Goal: Task Accomplishment & Management: Complete application form

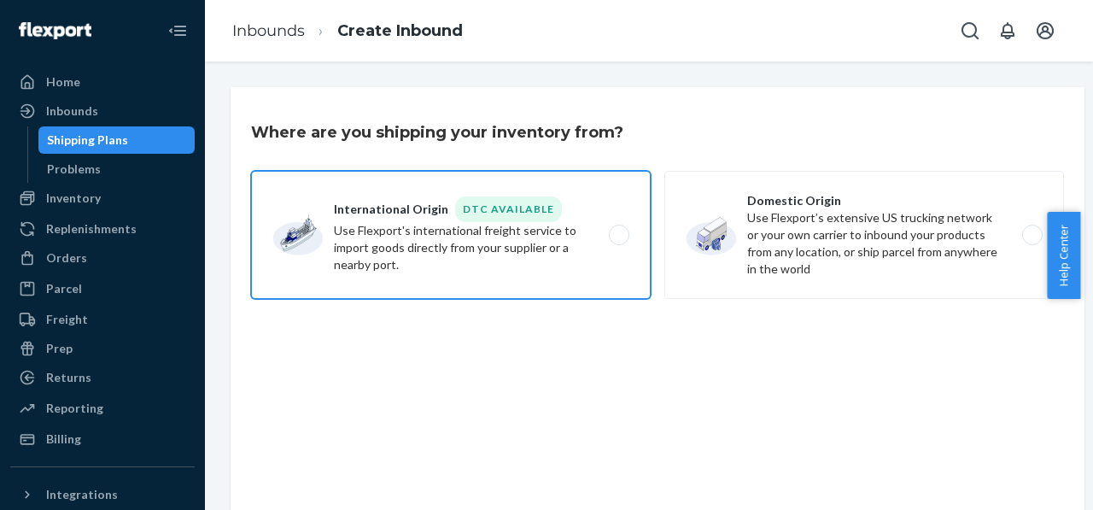
drag, startPoint x: 335, startPoint y: 209, endPoint x: 334, endPoint y: 254, distance: 44.4
click at [334, 254] on label "International Origin DTC Available Use Flexport's international freight service…" at bounding box center [451, 235] width 400 height 128
click at [618, 241] on input "International Origin DTC Available Use Flexport's international freight service…" at bounding box center [623, 235] width 11 height 11
radio input "true"
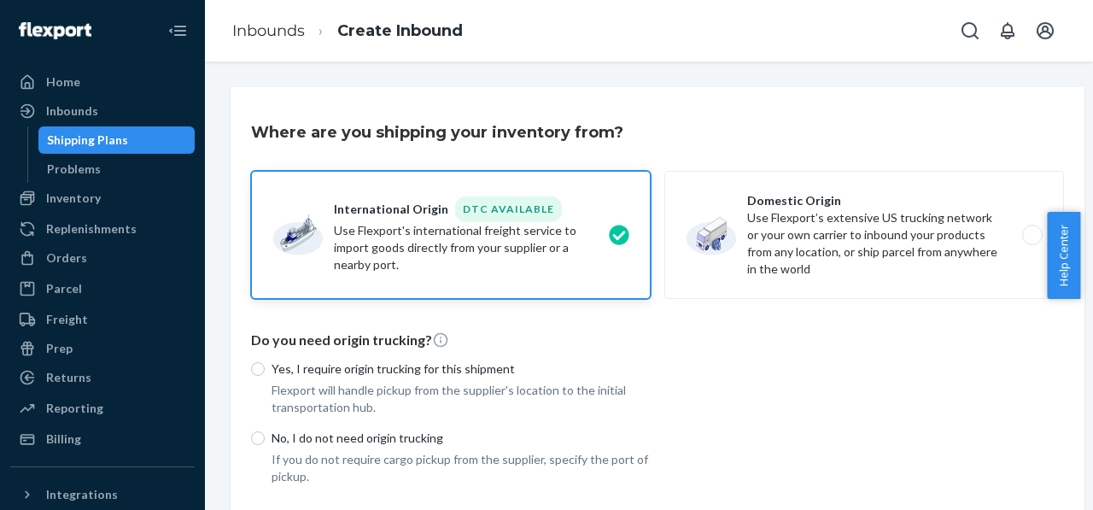
drag, startPoint x: 412, startPoint y: 236, endPoint x: 1032, endPoint y: 419, distance: 646.6
click at [1032, 419] on div "Yes, I require origin trucking for this shipment Flexport will handle pickup fr…" at bounding box center [657, 417] width 813 height 135
click at [167, 29] on icon "Close Navigation" at bounding box center [177, 30] width 20 height 20
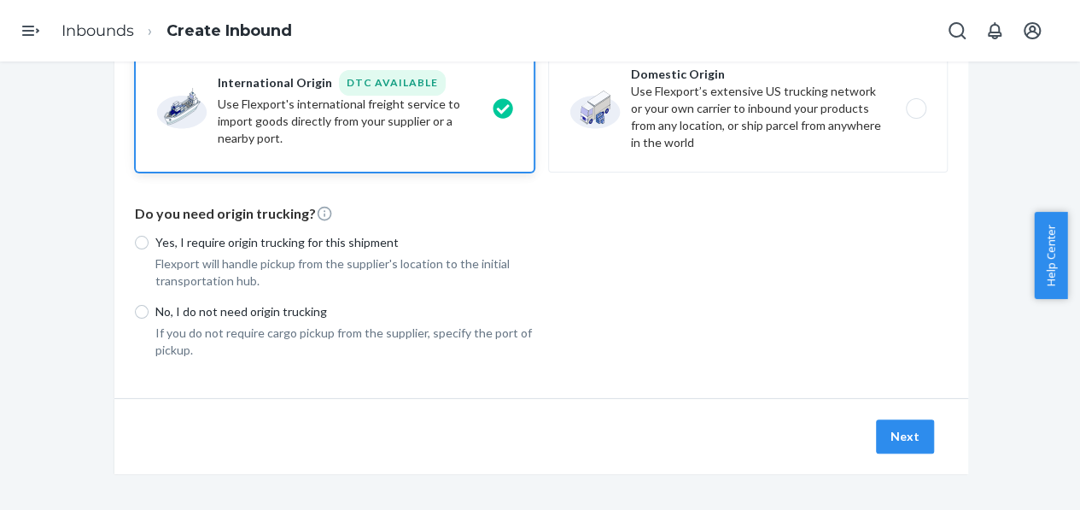
scroll to position [131, 0]
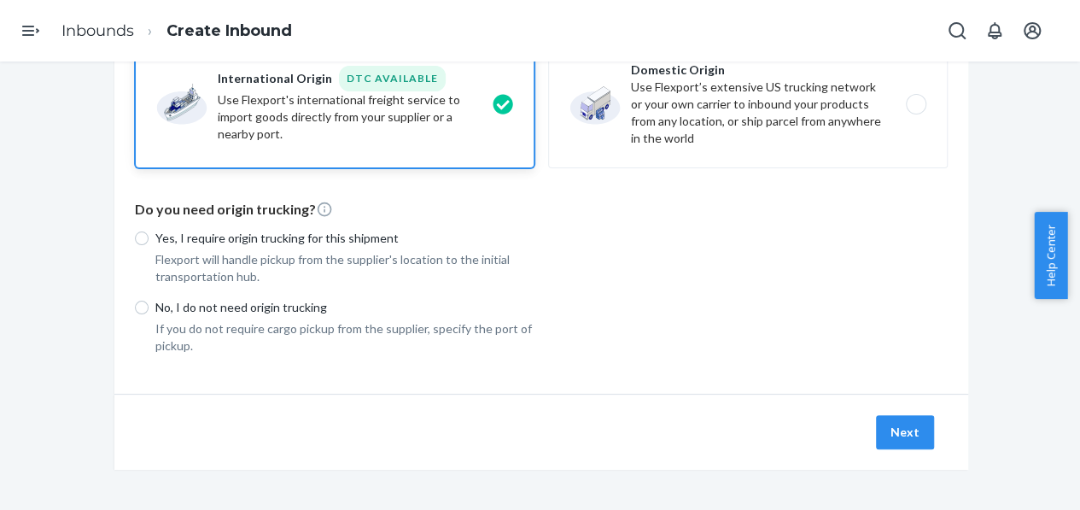
click at [632, 312] on div "Yes, I require origin trucking for this shipment Flexport will handle pickup fr…" at bounding box center [541, 286] width 813 height 135
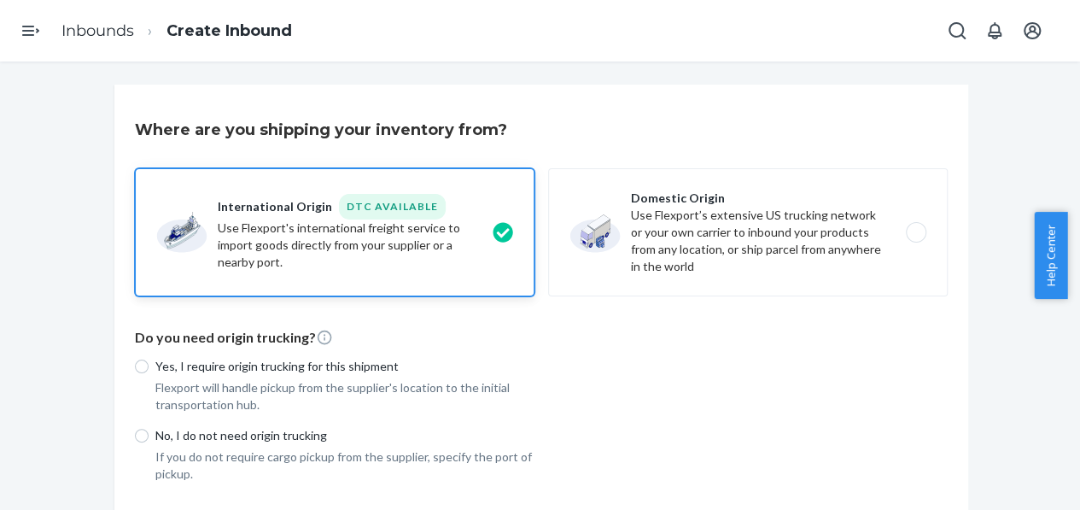
scroll to position [0, 0]
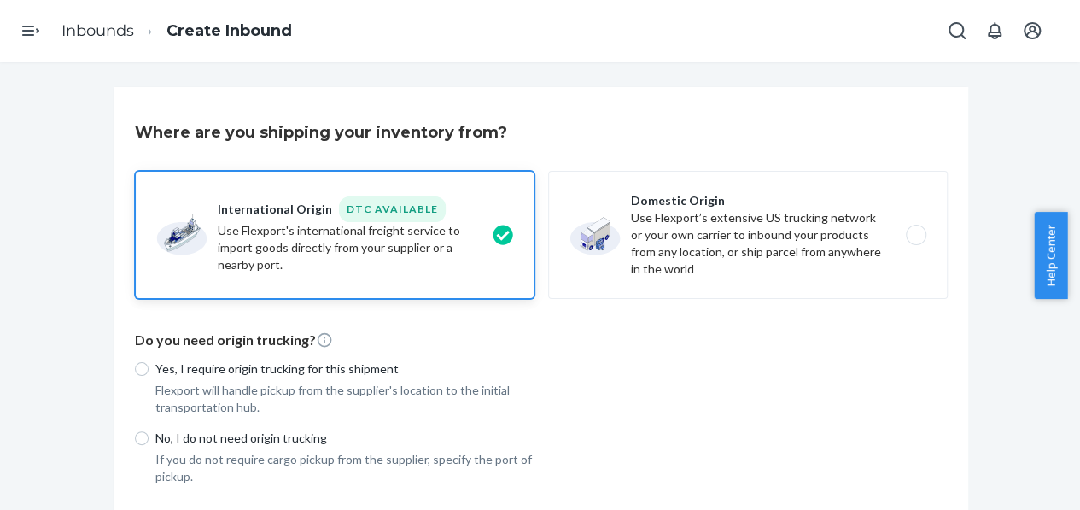
drag, startPoint x: 212, startPoint y: 230, endPoint x: 222, endPoint y: 271, distance: 42.3
click at [222, 271] on label "International Origin DTC Available Use Flexport's international freight service…" at bounding box center [335, 235] width 400 height 128
click at [502, 241] on input "International Origin DTC Available Use Flexport's international freight service…" at bounding box center [507, 235] width 11 height 11
click at [135, 370] on input "Yes, I require origin trucking for this shipment" at bounding box center [142, 369] width 14 height 14
radio input "true"
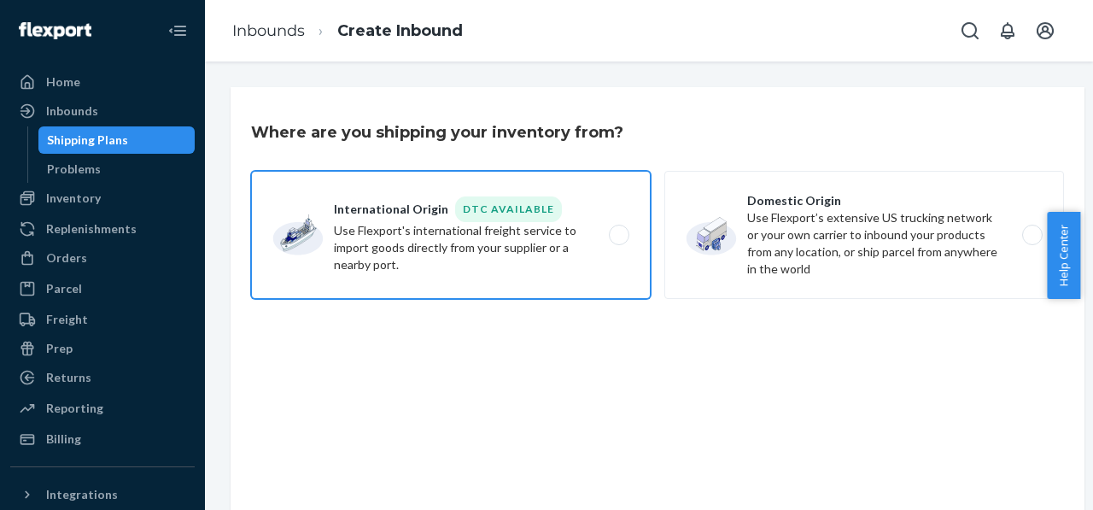
click at [512, 247] on label "International Origin DTC Available Use Flexport's international freight service…" at bounding box center [451, 235] width 400 height 128
click at [618, 241] on input "International Origin DTC Available Use Flexport's international freight service…" at bounding box center [623, 235] width 11 height 11
radio input "true"
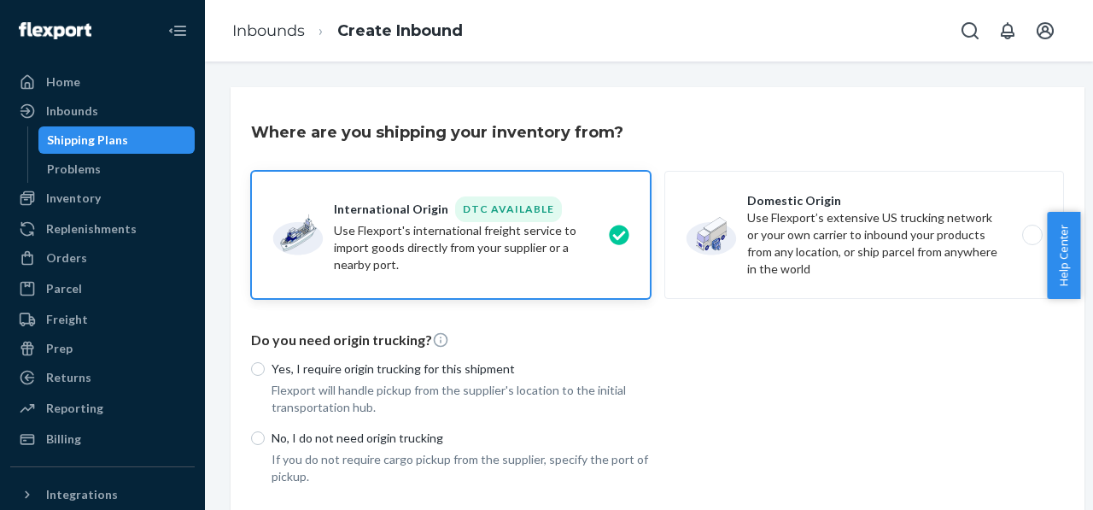
scroll to position [143, 0]
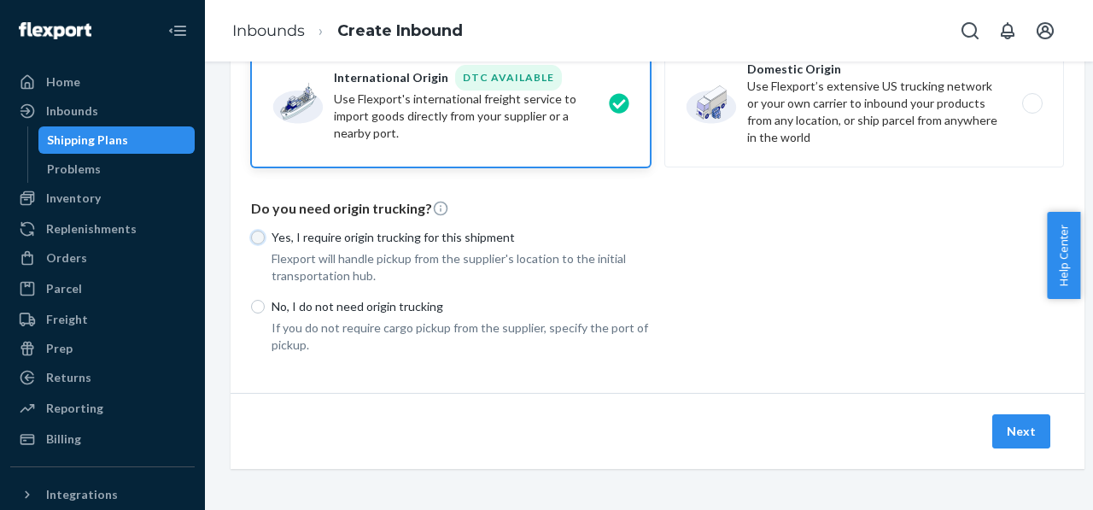
click at [256, 231] on input "Yes, I require origin trucking for this shipment" at bounding box center [258, 238] width 14 height 14
radio input "true"
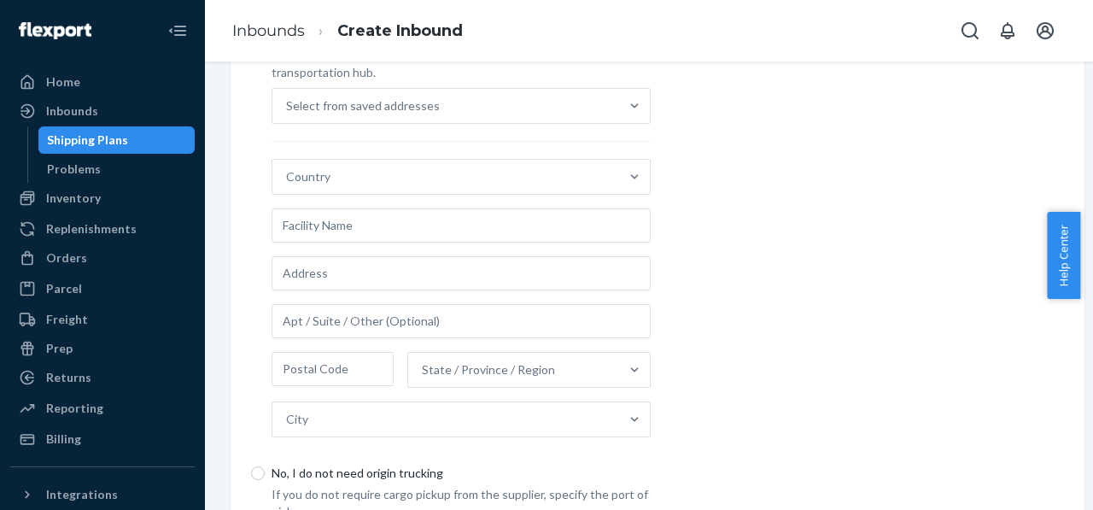
scroll to position [249, 0]
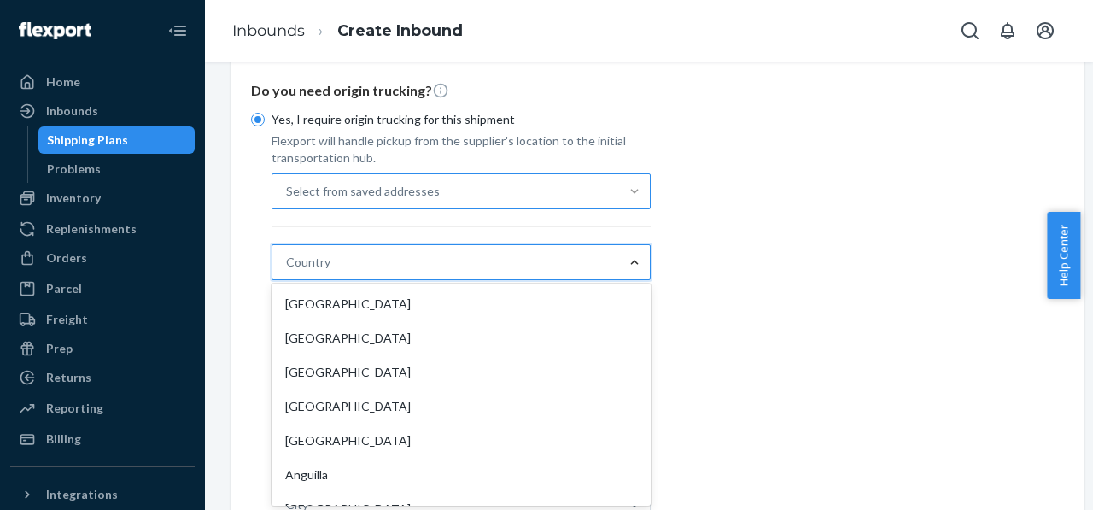
click at [789, 248] on div "Yes, I require origin trucking for this shipment Flexport will handle pickup fr…" at bounding box center [657, 353] width 813 height 505
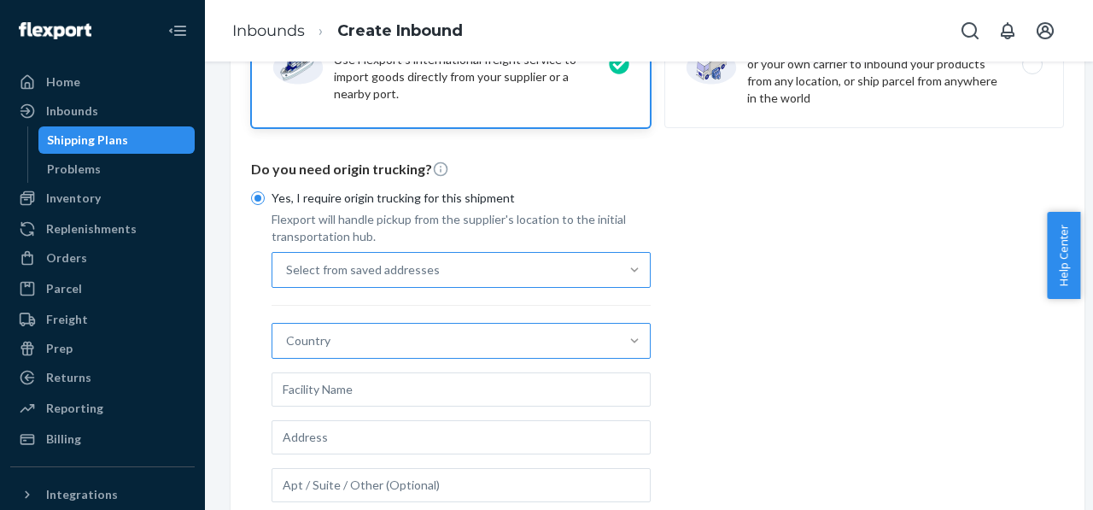
scroll to position [0, 0]
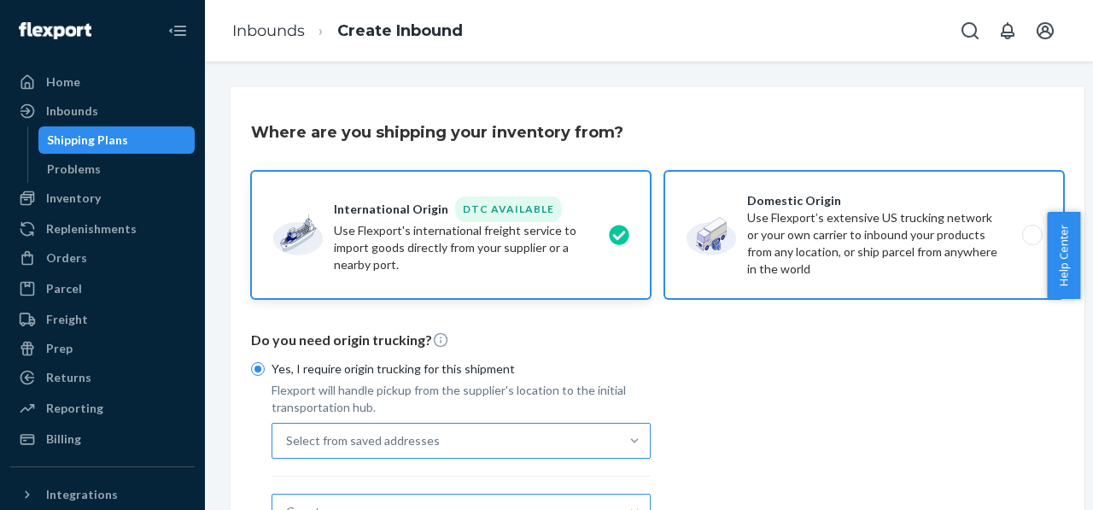
click at [796, 235] on label "Domestic Origin Use Flexport’s extensive US trucking network or your own carrie…" at bounding box center [864, 235] width 400 height 128
click at [1032, 235] on input "Domestic Origin Use Flexport’s extensive US trucking network or your own carrie…" at bounding box center [1037, 235] width 11 height 11
radio input "true"
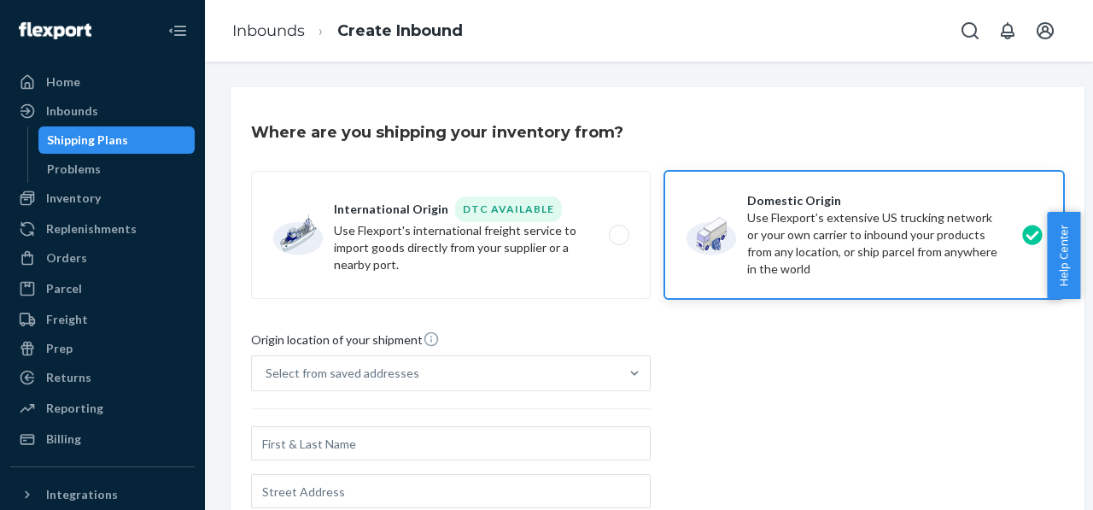
scroll to position [85, 0]
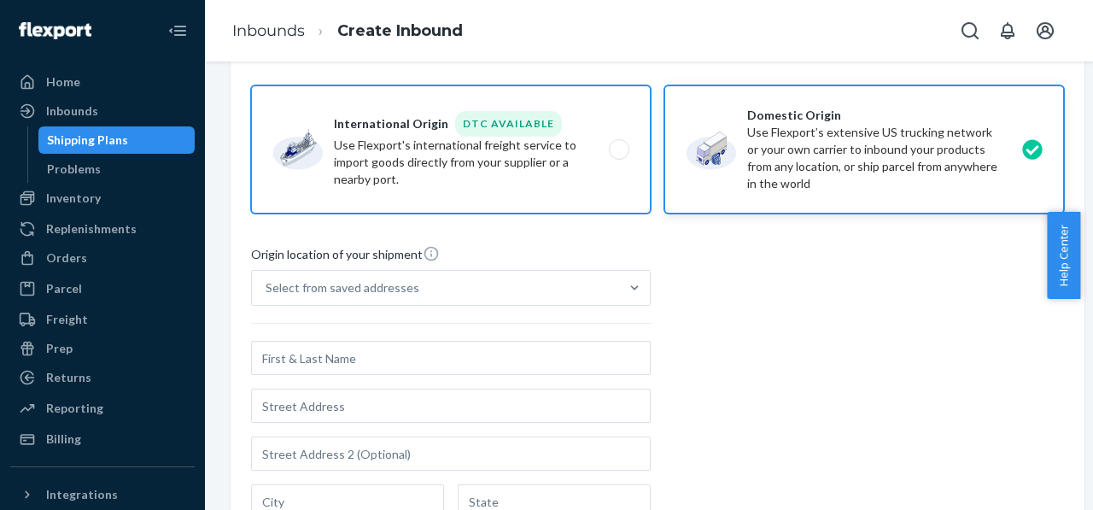
click at [483, 140] on label "International Origin DTC Available Use Flexport's international freight service…" at bounding box center [451, 149] width 400 height 128
click at [618, 144] on input "International Origin DTC Available Use Flexport's international freight service…" at bounding box center [623, 149] width 11 height 11
radio input "true"
radio input "false"
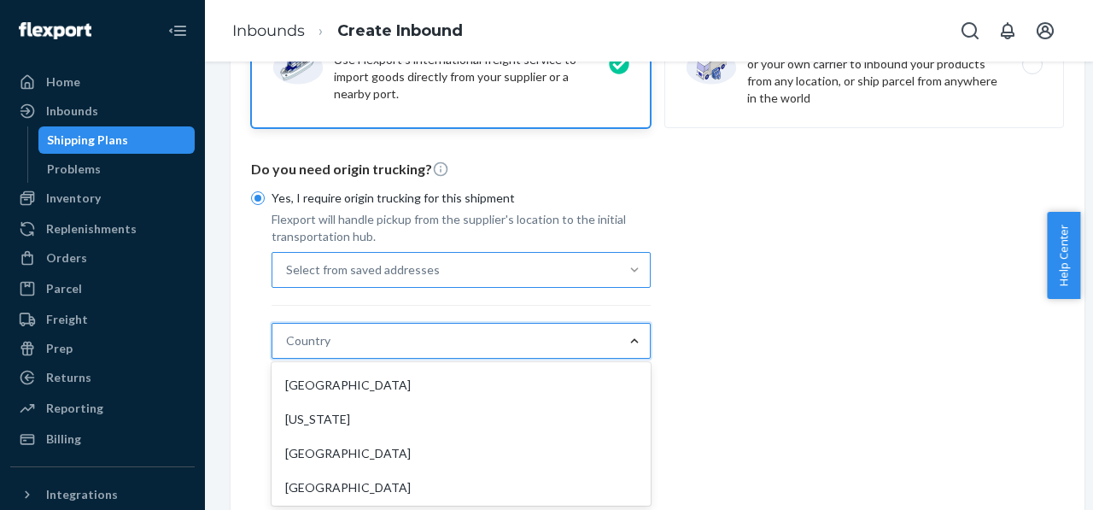
scroll to position [2562, 0]
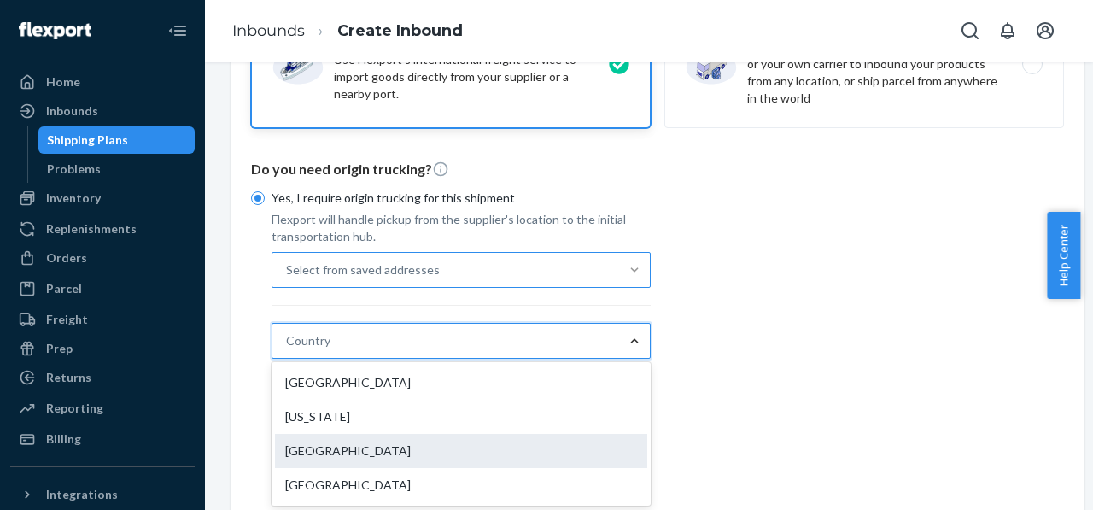
click at [579, 448] on div "Germany" at bounding box center [461, 451] width 372 height 34
click at [288, 349] on input "option Germany focused, 78 of 231. 231 results available. Use Up and Down to ch…" at bounding box center [287, 340] width 2 height 17
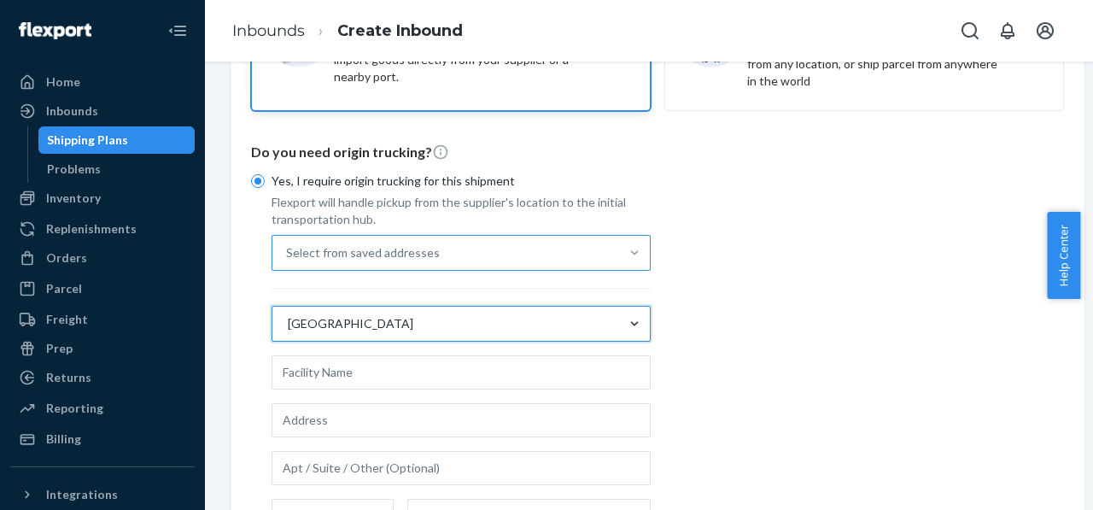
scroll to position [164, 0]
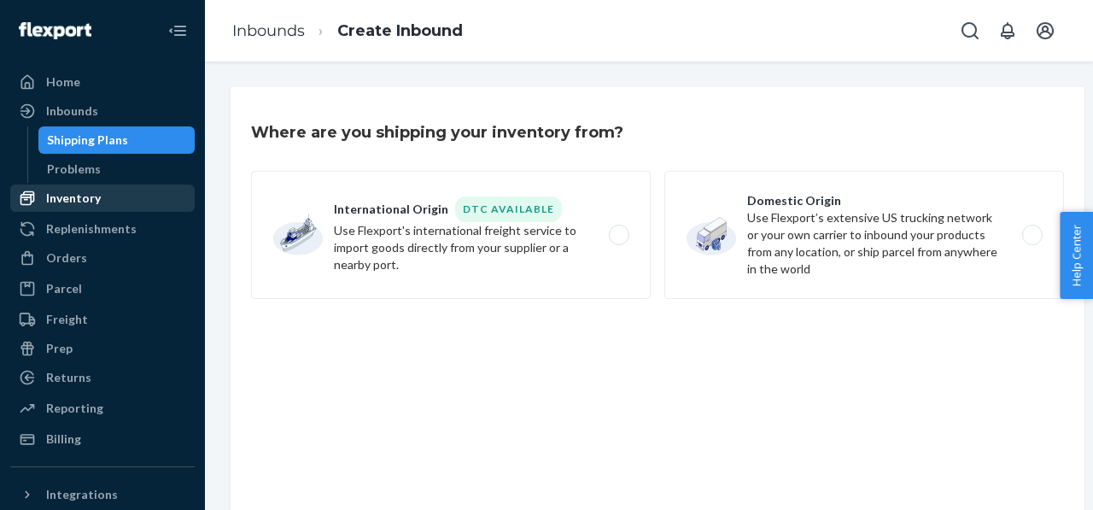
click at [87, 200] on div "Inventory" at bounding box center [73, 198] width 55 height 17
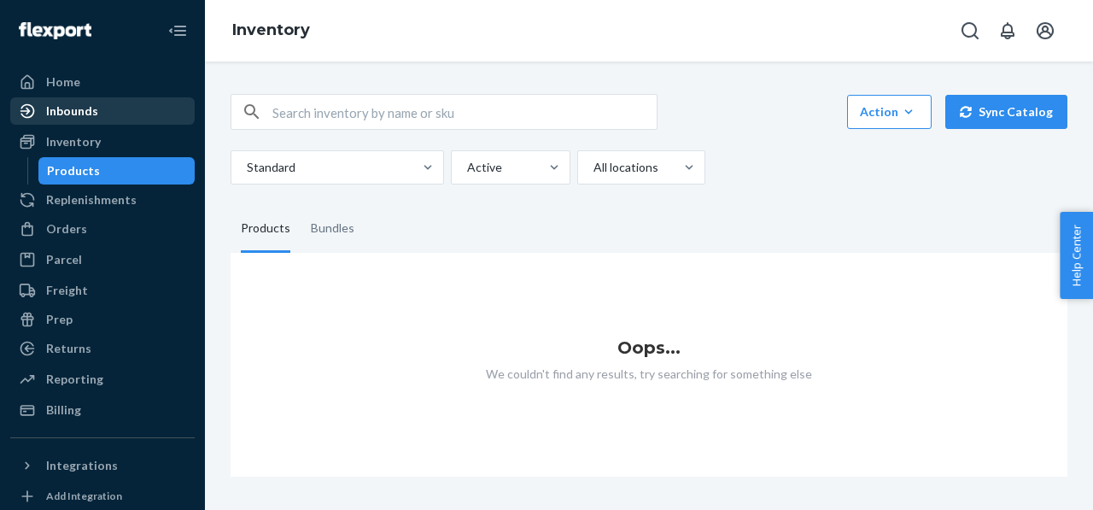
click at [97, 105] on div "Inbounds" at bounding box center [102, 111] width 181 height 24
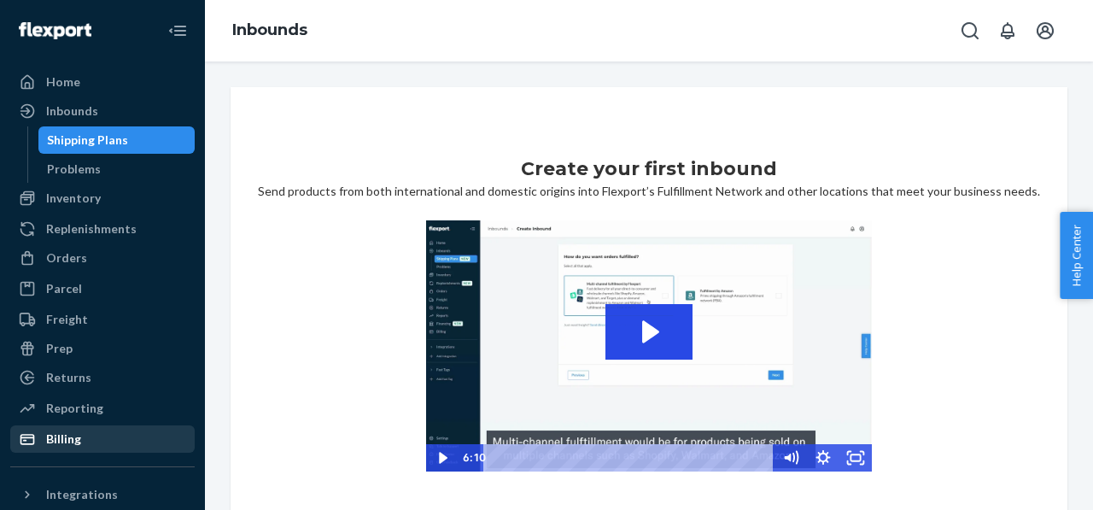
click at [56, 431] on div "Billing" at bounding box center [63, 438] width 35 height 17
